Goal: Task Accomplishment & Management: Manage account settings

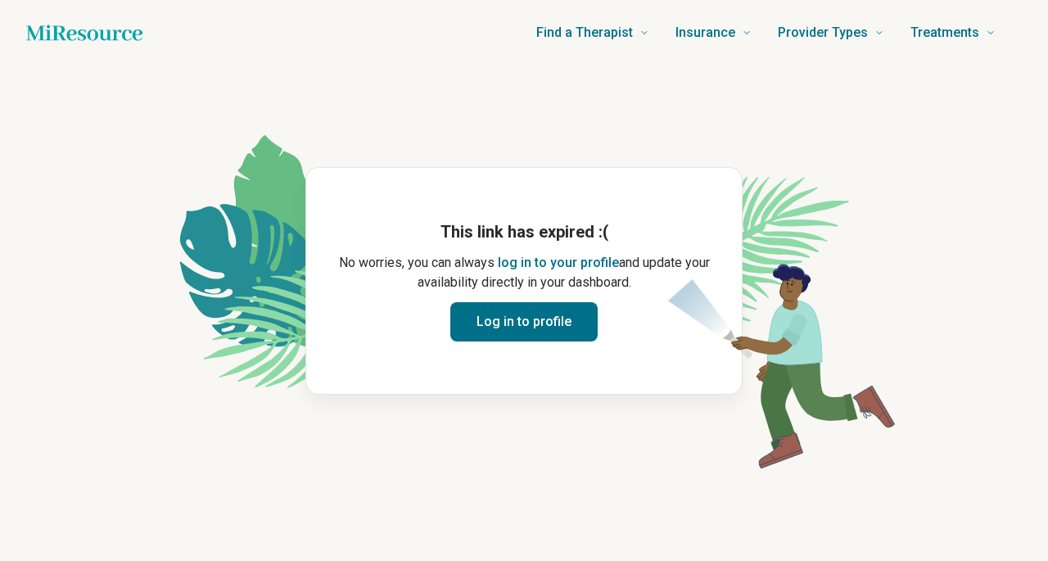
click at [536, 323] on button "Log in to profile" at bounding box center [523, 321] width 147 height 39
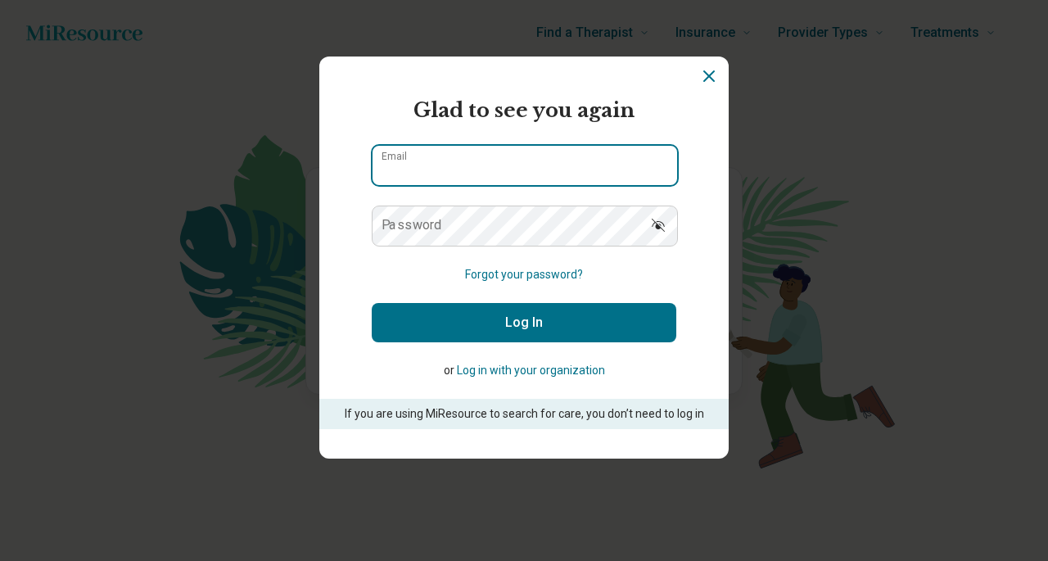
type input "**********"
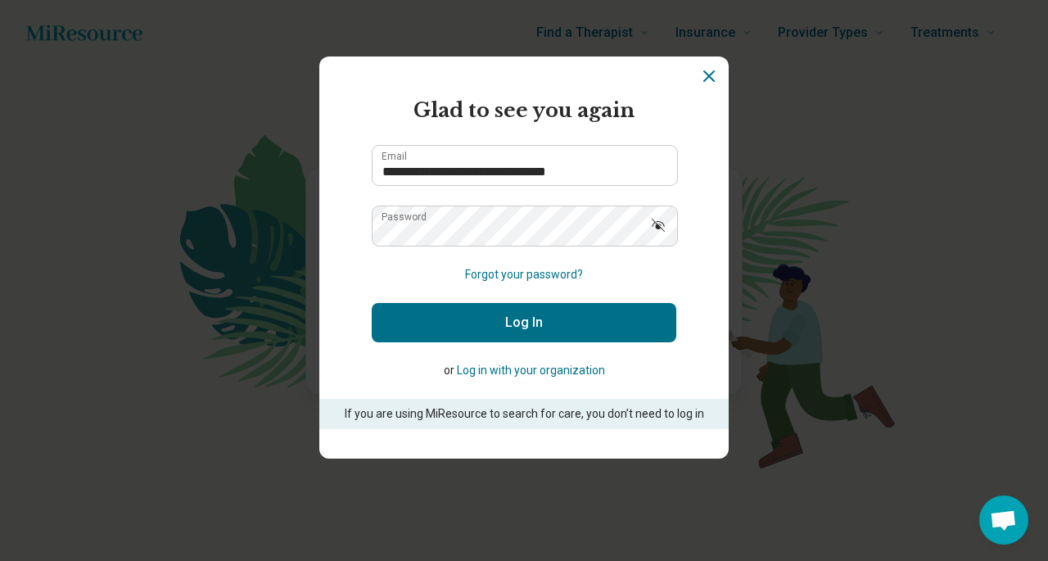
click at [536, 323] on button "Log In" at bounding box center [524, 322] width 305 height 39
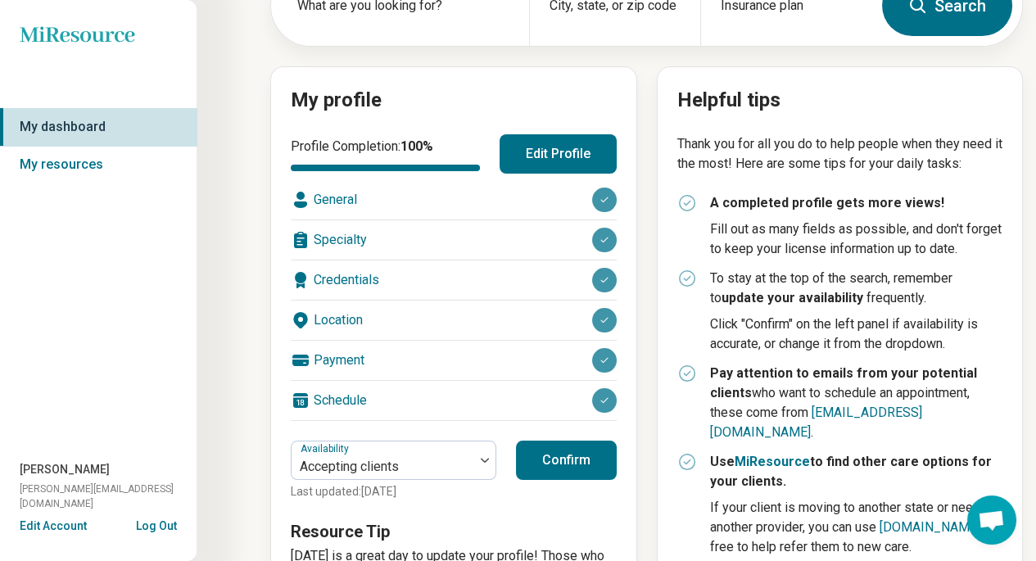
scroll to position [128, 0]
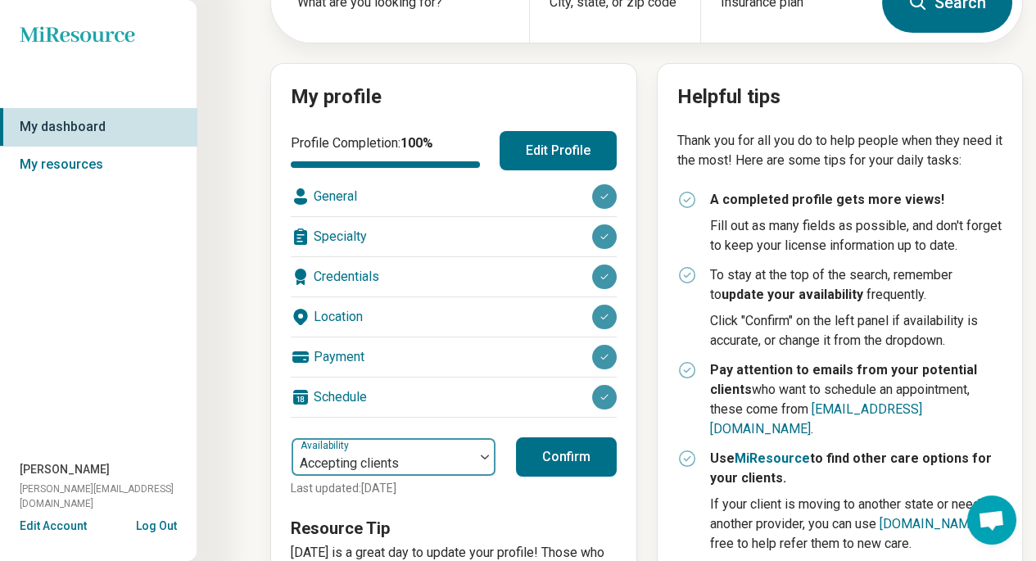
click at [445, 452] on div at bounding box center [382, 463] width 169 height 23
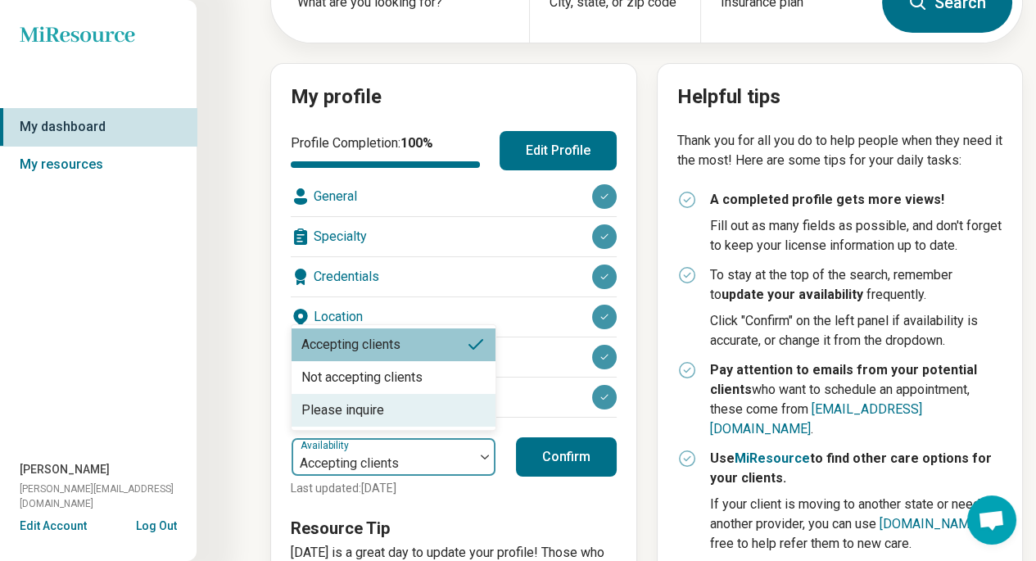
click at [227, 378] on div "My dashboard What are you looking for? City, state, or zip code Insurance plan …" at bounding box center [511, 303] width 1023 height 862
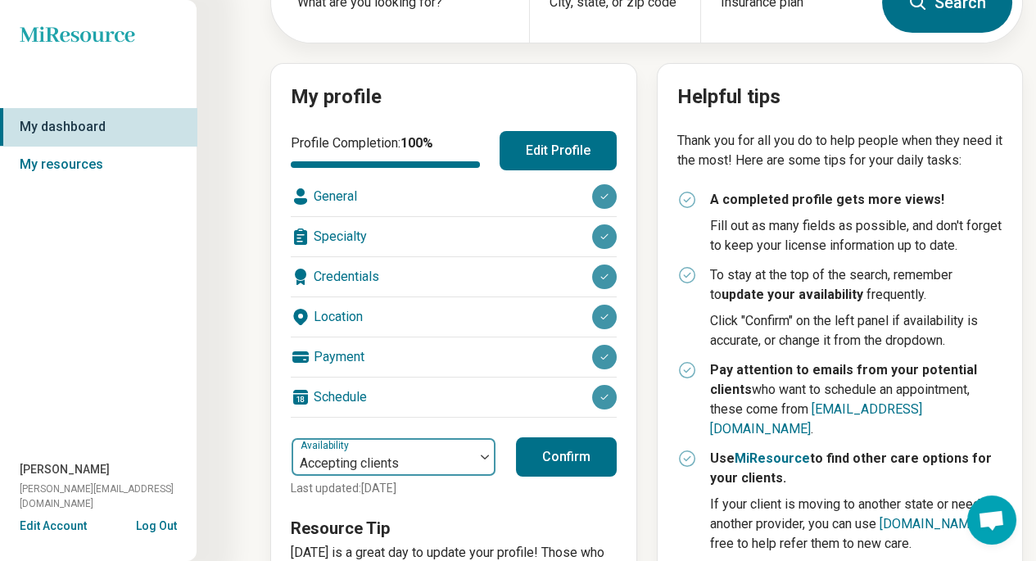
click at [395, 452] on div at bounding box center [382, 463] width 169 height 23
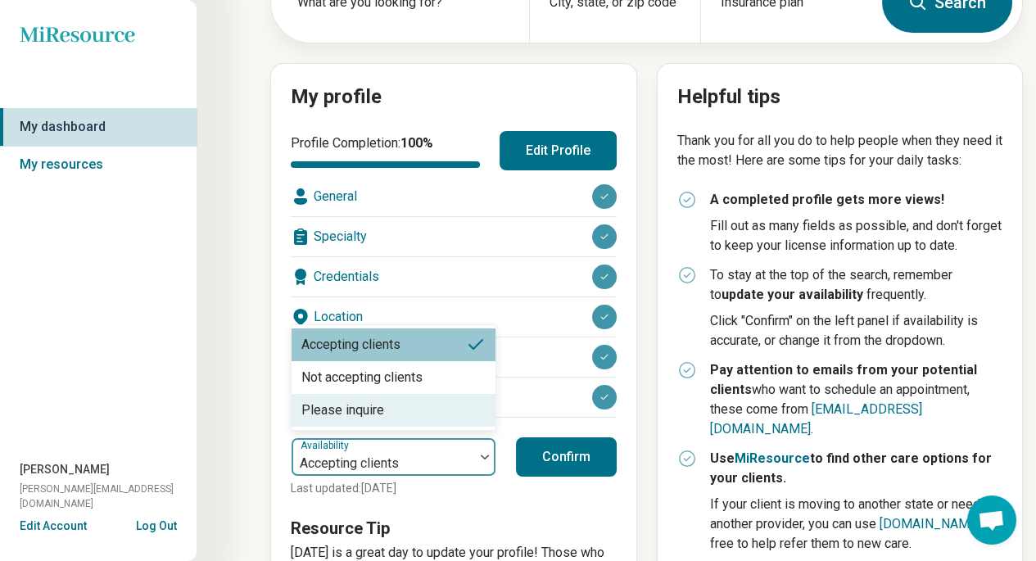
click at [404, 411] on div "Please inquire" at bounding box center [394, 410] width 204 height 33
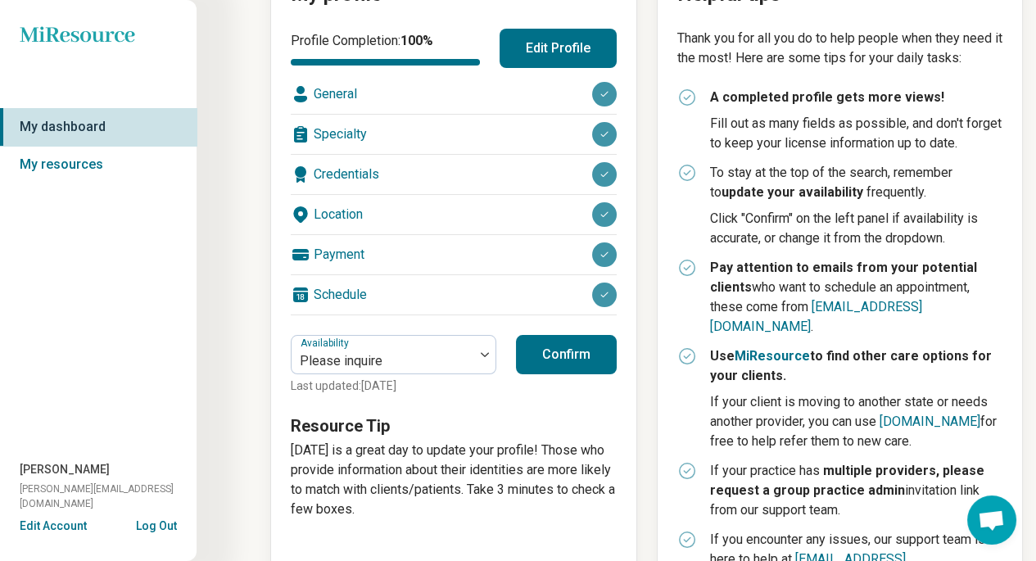
scroll to position [217, 0]
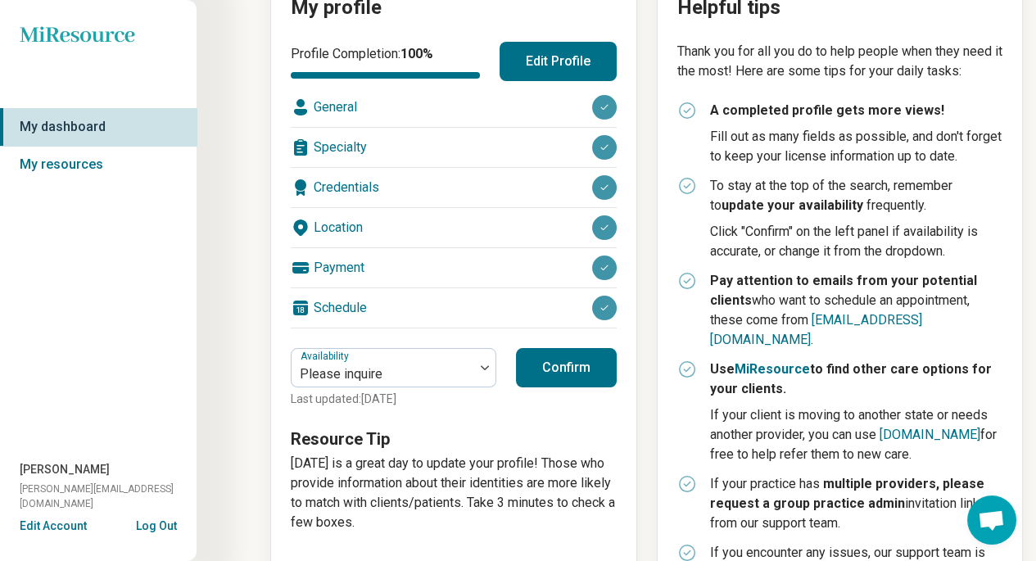
click at [563, 364] on button "Confirm" at bounding box center [566, 367] width 101 height 39
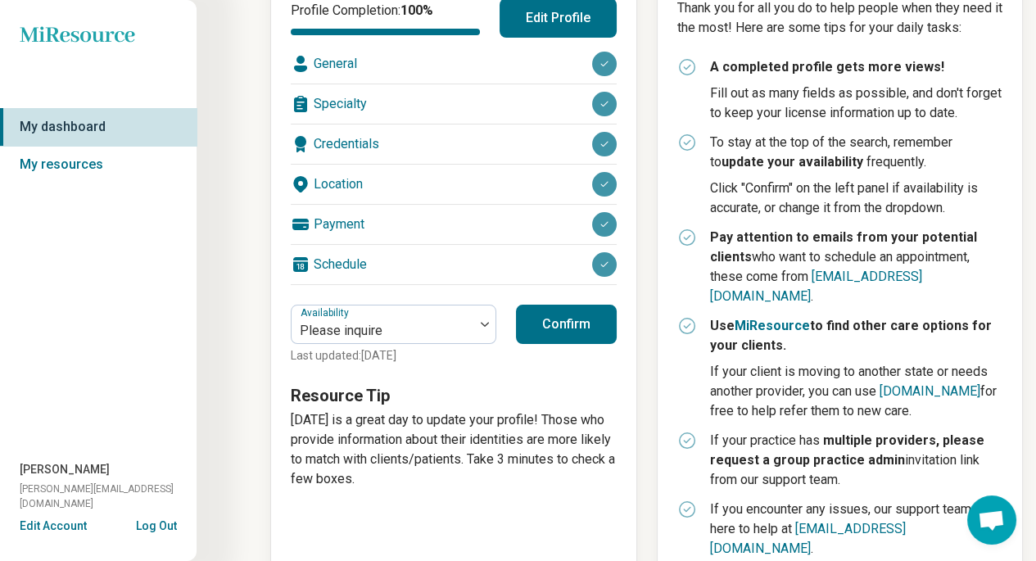
scroll to position [0, 0]
